Goal: Communication & Community: Answer question/provide support

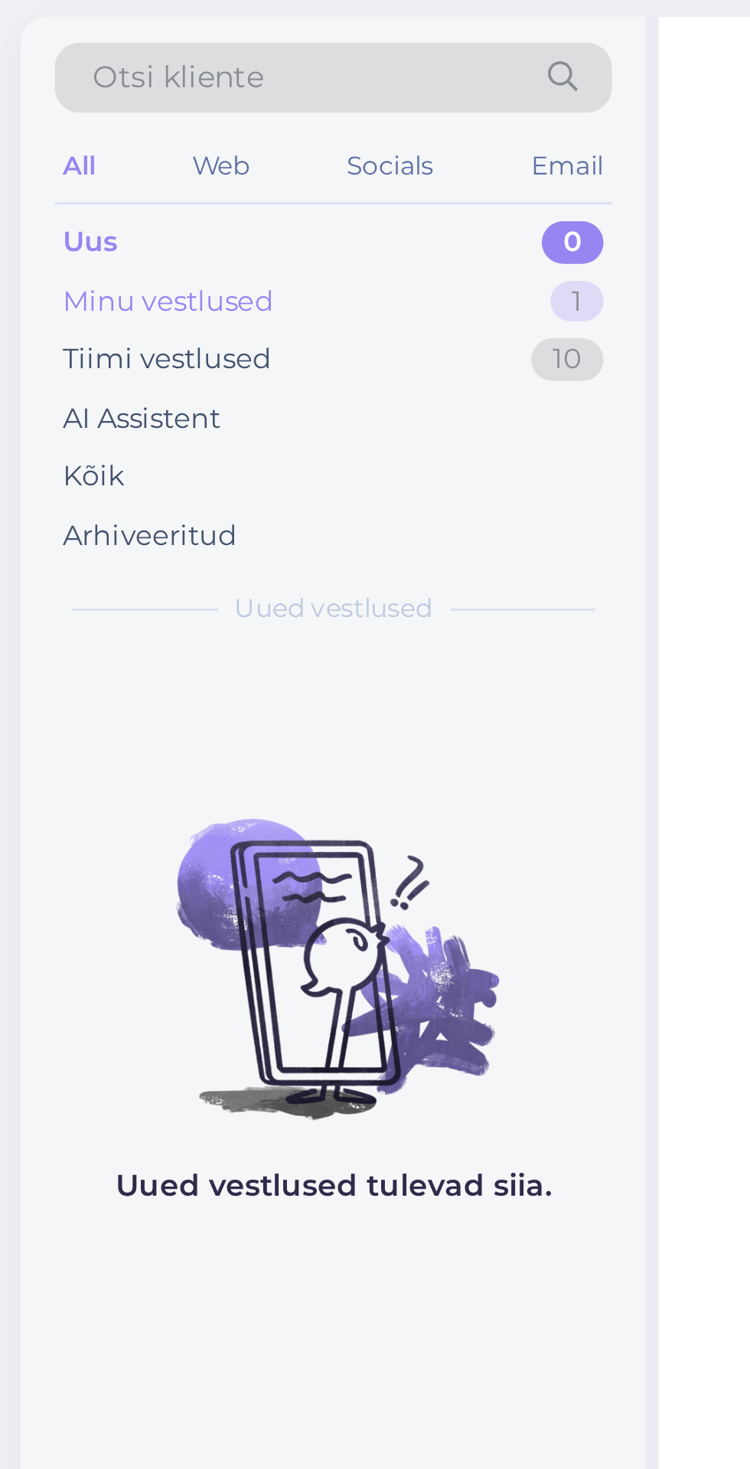
click at [116, 195] on div "Minu vestlused" at bounding box center [122, 193] width 76 height 15
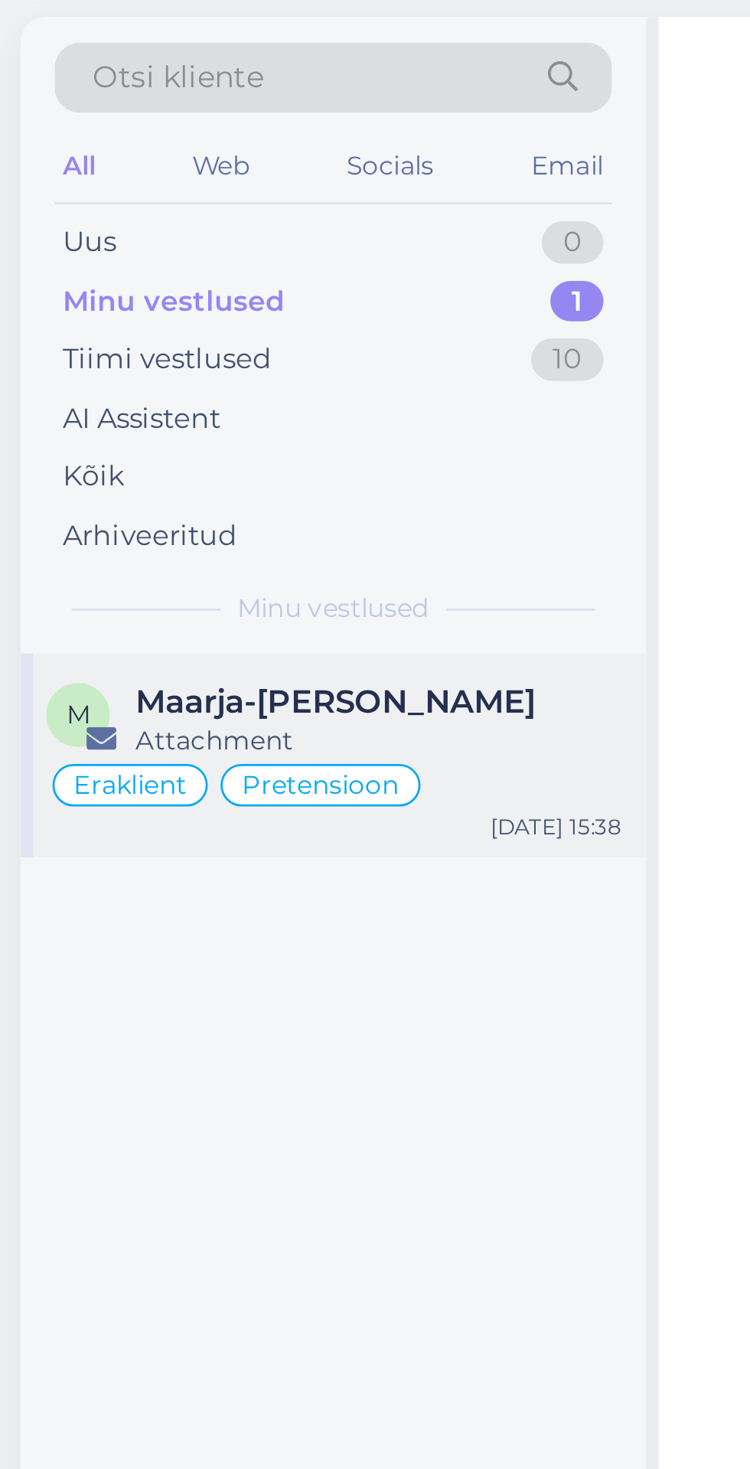
click at [135, 337] on span "Maarja-[PERSON_NAME]" at bounding box center [182, 338] width 144 height 14
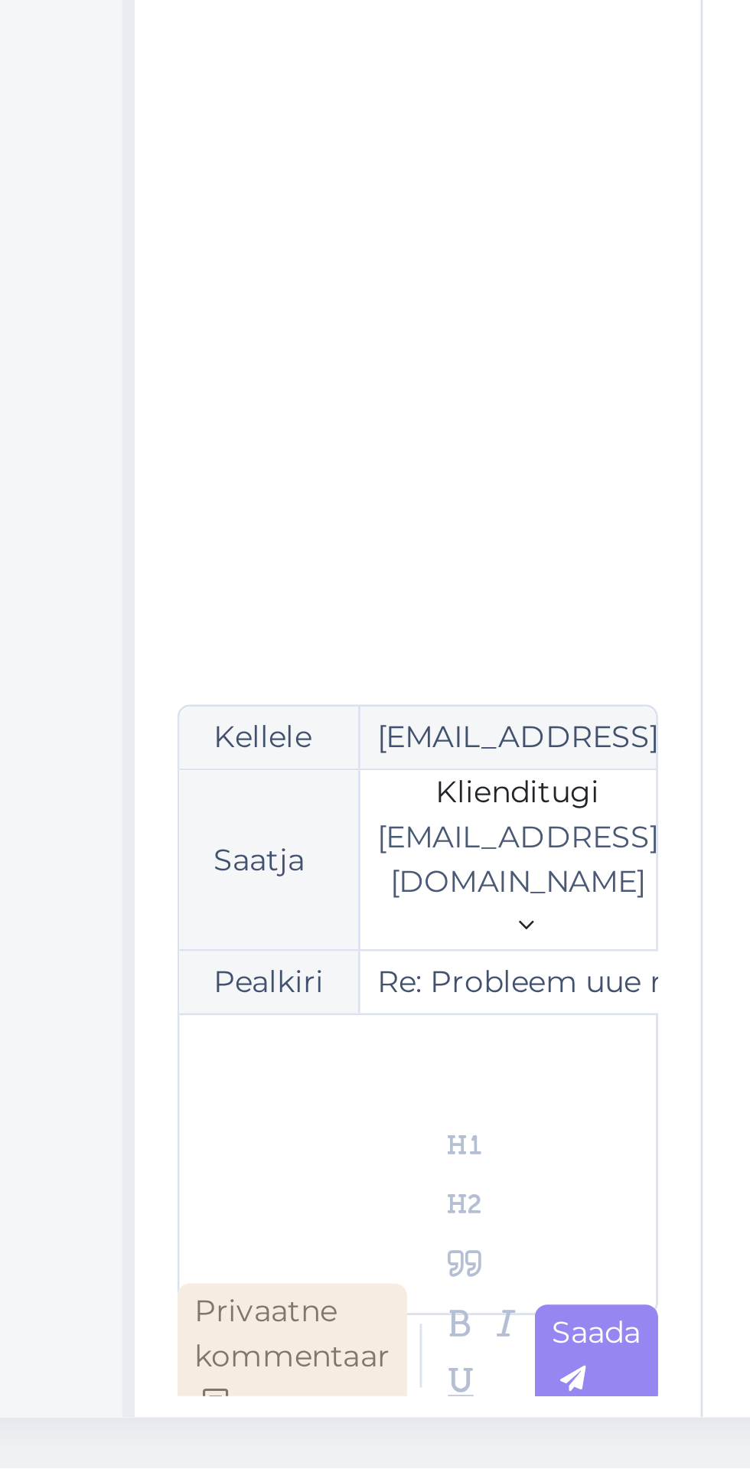
click at [360, 1351] on div "Privaatne kommentaar" at bounding box center [355, 1428] width 83 height 53
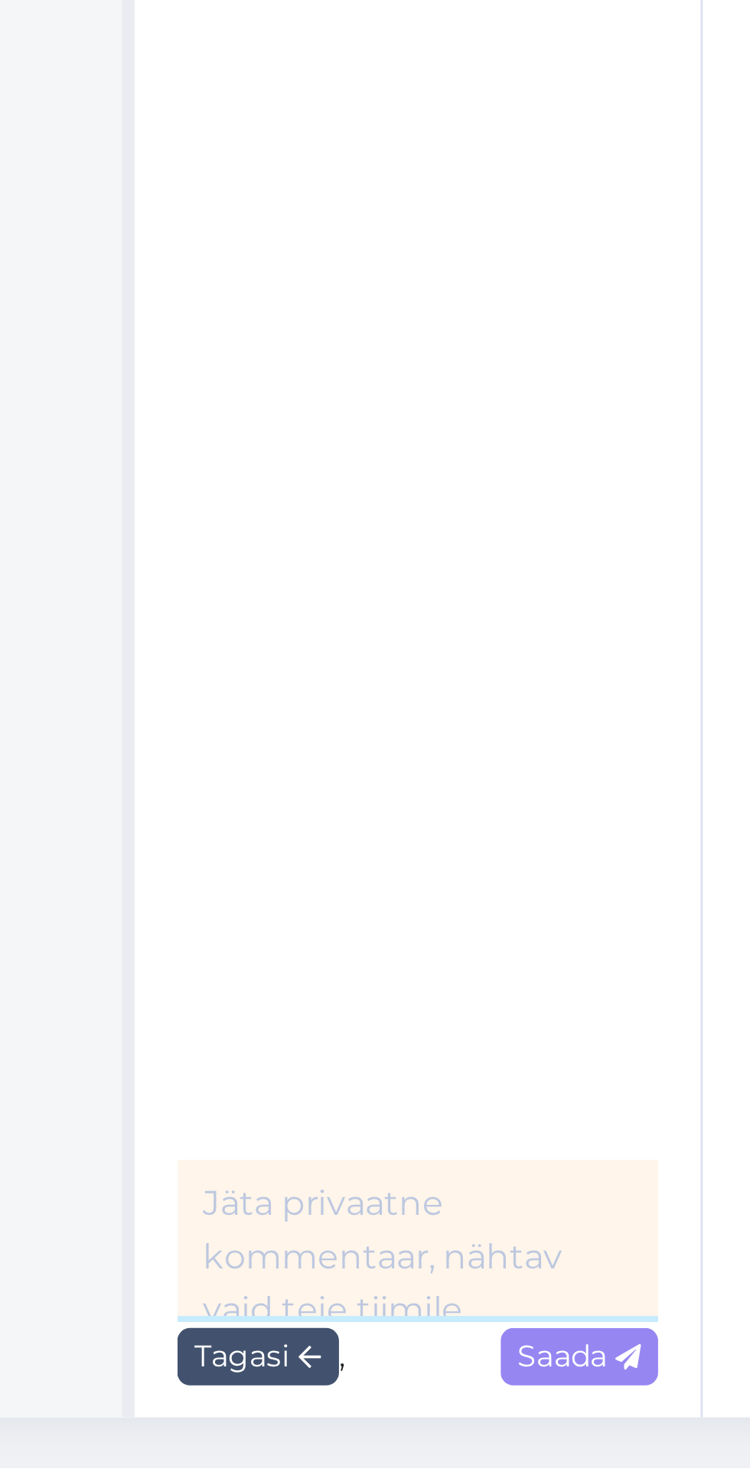
click at [386, 1351] on textarea at bounding box center [400, 1386] width 173 height 56
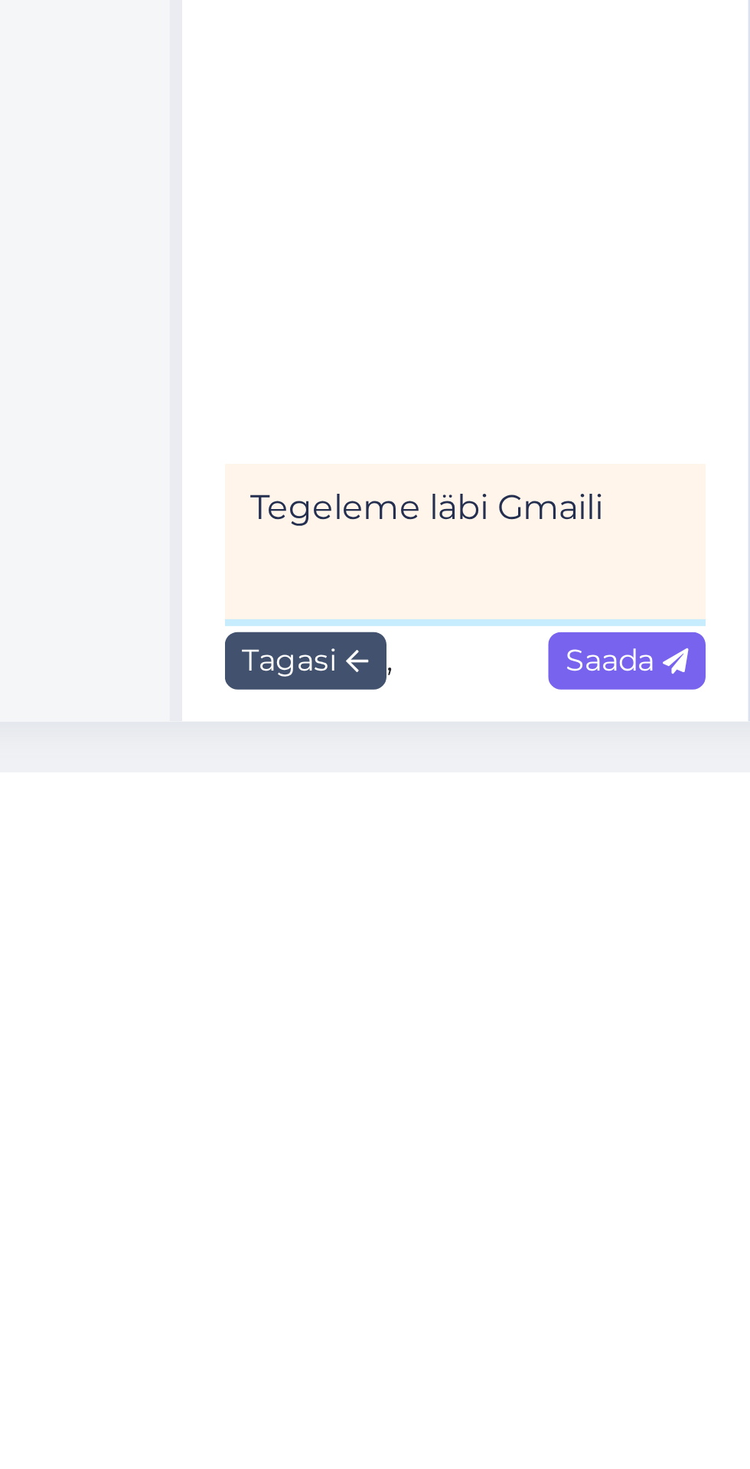
type textarea "Tegeleme läbi Gmaili"
click at [468, 1351] on span "Saada" at bounding box center [458, 1428] width 44 height 14
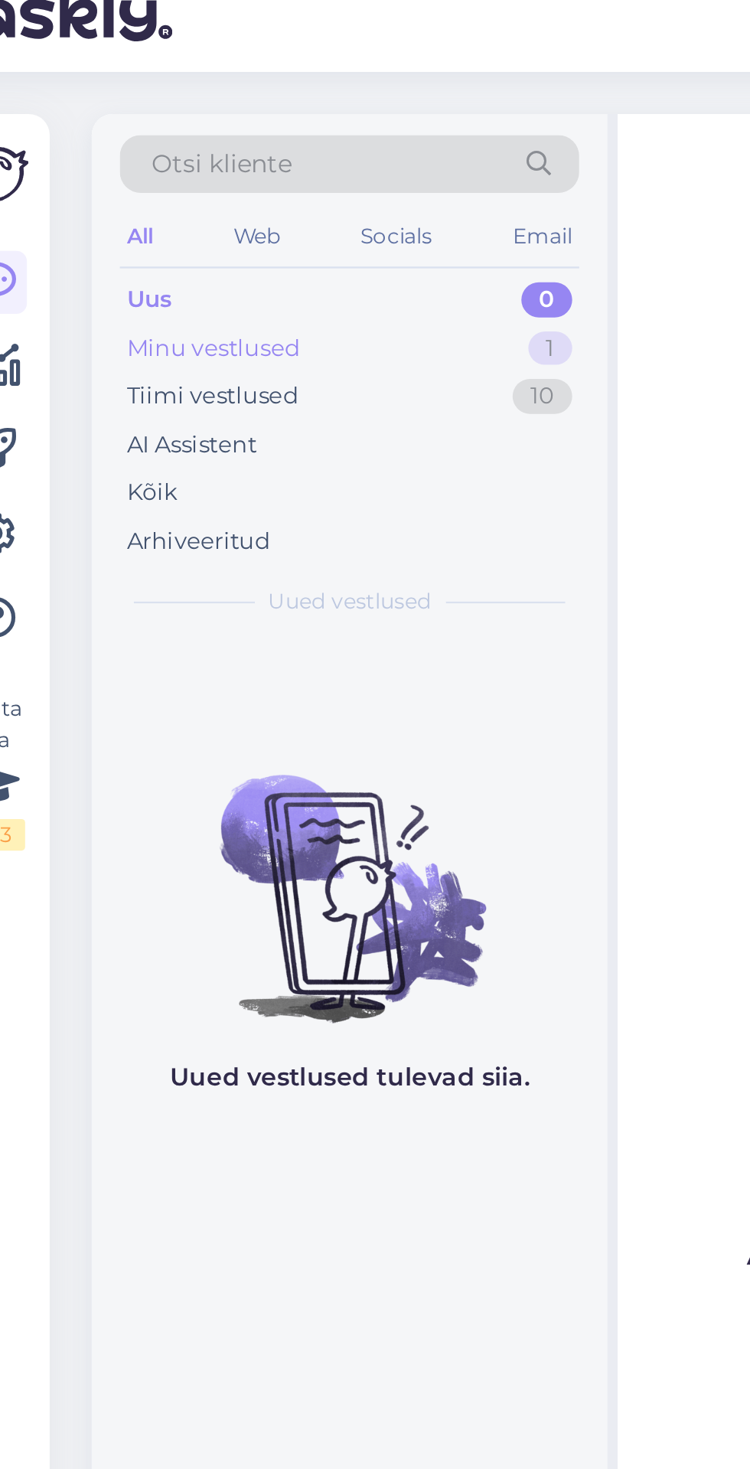
click at [135, 189] on div "Minu vestlused" at bounding box center [122, 193] width 76 height 15
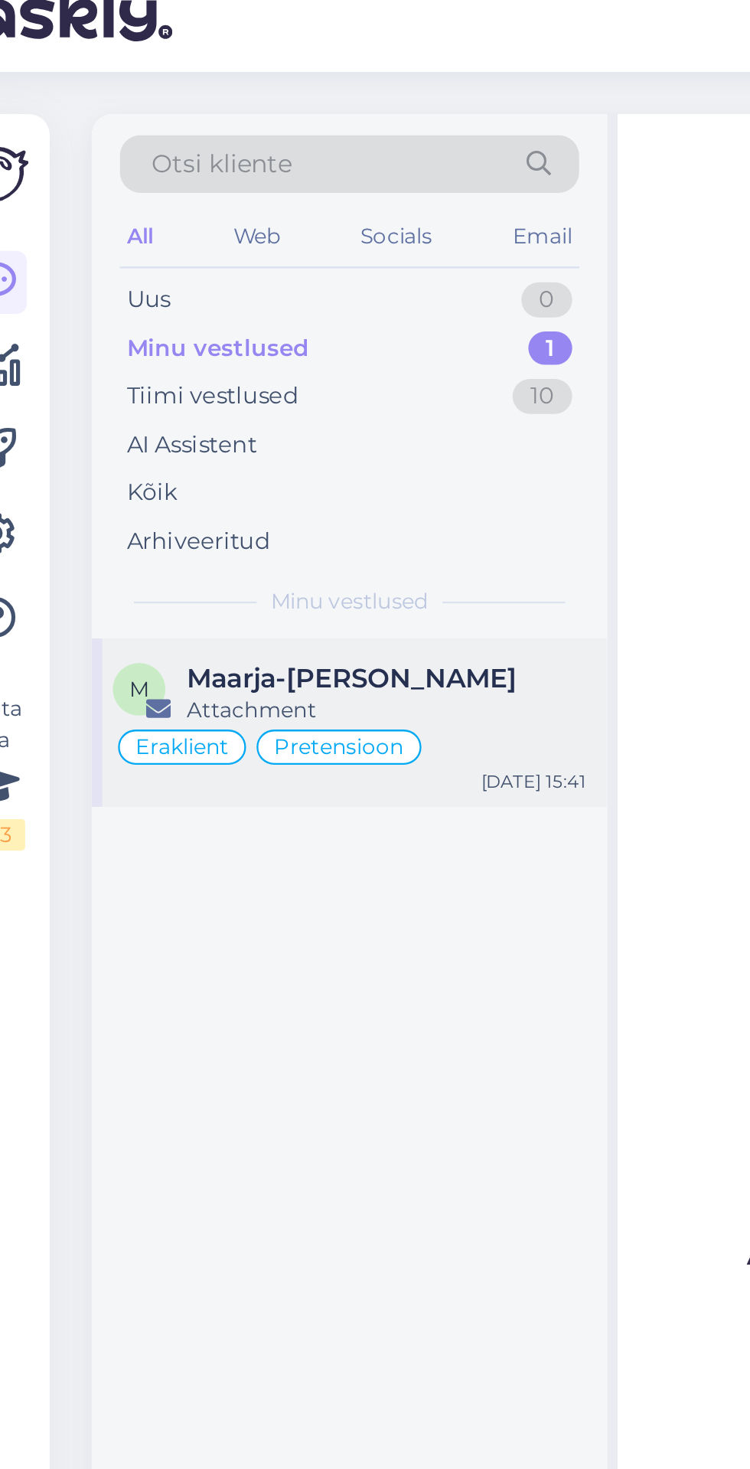
click at [153, 340] on span "Maarja-[PERSON_NAME]" at bounding box center [182, 338] width 144 height 14
